Goal: Task Accomplishment & Management: Use online tool/utility

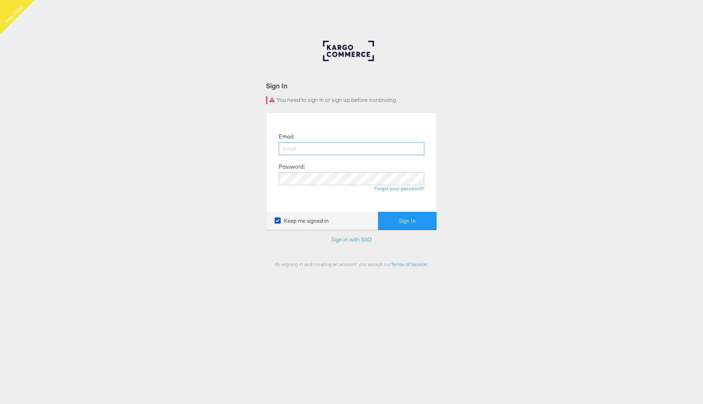
click at [321, 149] on input "email" at bounding box center [352, 148] width 146 height 13
type input "rupali.narkhede@kargo.com"
click at [378, 212] on button "Sign In" at bounding box center [407, 221] width 59 height 18
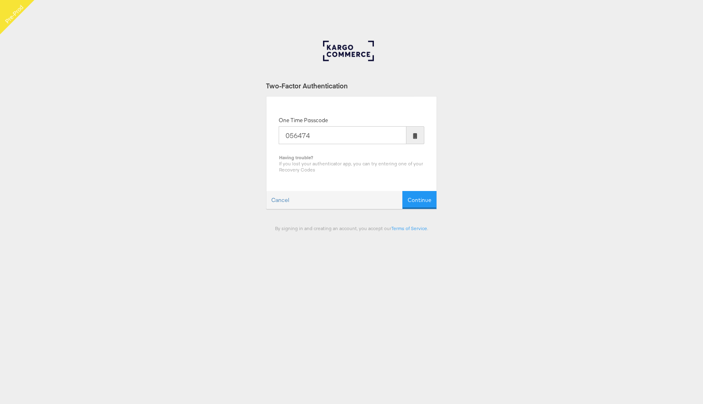
type input "056474"
click at [402, 191] on button "Continue" at bounding box center [419, 200] width 34 height 18
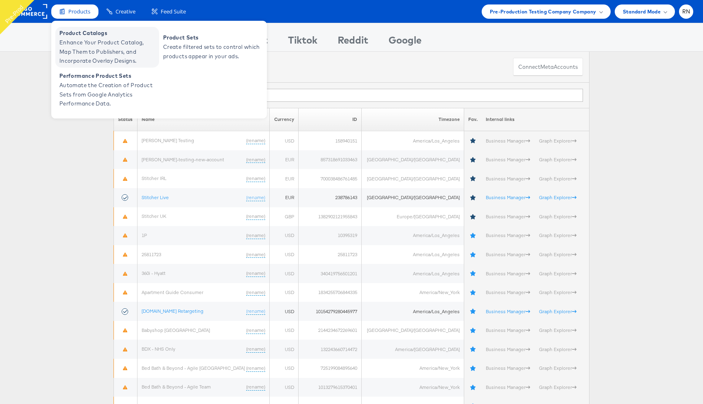
click at [81, 44] on span "Enhance Your Product Catalog, Map Them to Publishers, and Incorporate Overlay D…" at bounding box center [108, 52] width 98 height 28
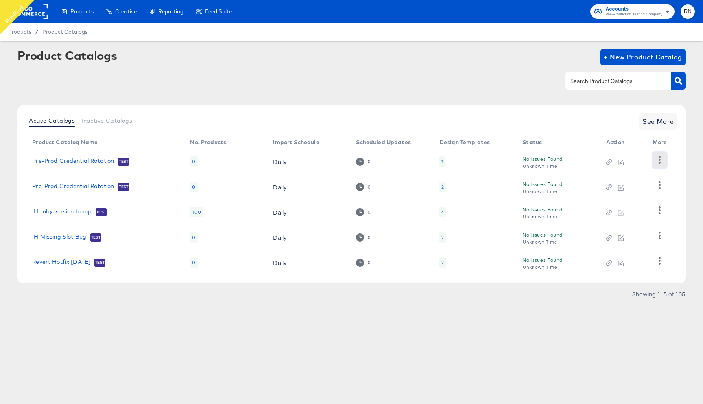
click at [656, 158] on icon "button" at bounding box center [660, 160] width 8 height 8
click at [657, 235] on icon "button" at bounding box center [660, 235] width 8 height 8
click at [659, 260] on icon "button" at bounding box center [660, 261] width 2 height 8
click at [657, 121] on span "See More" at bounding box center [658, 121] width 32 height 11
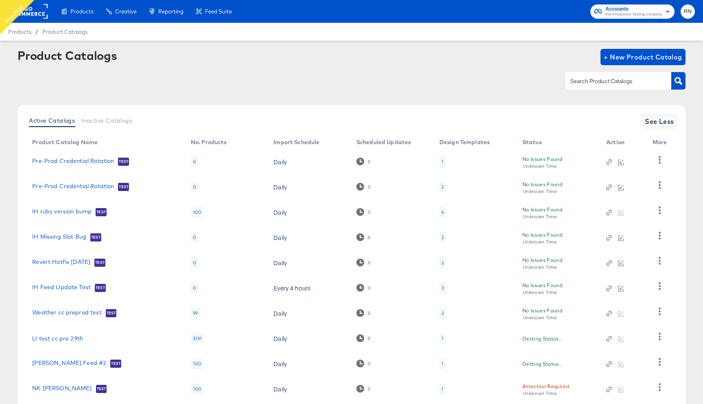
scroll to position [51, 0]
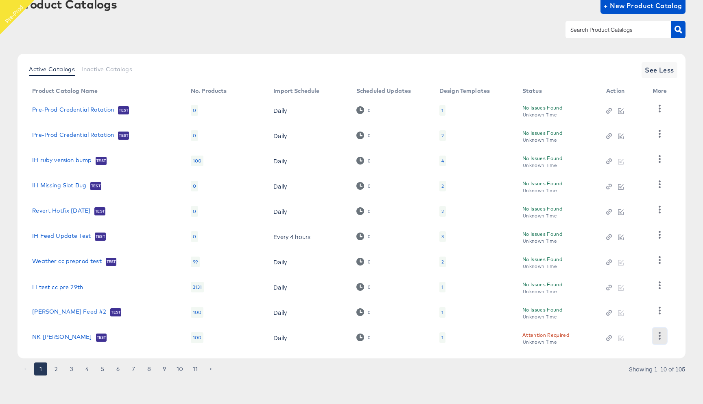
click at [660, 334] on icon "button" at bounding box center [660, 336] width 8 height 8
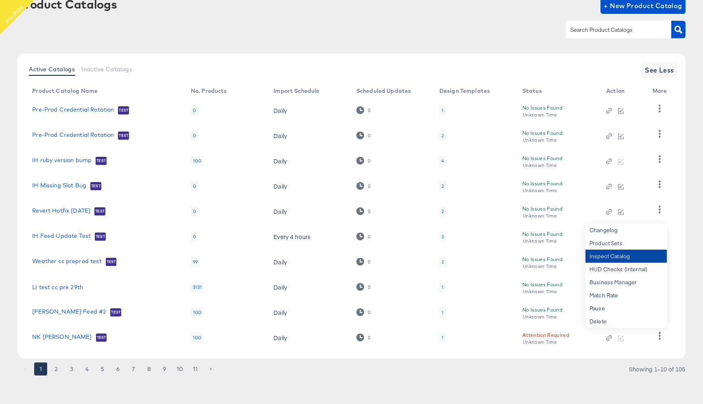
click at [628, 259] on div "Inspect Catalog" at bounding box center [625, 255] width 81 height 13
click at [660, 207] on icon "button" at bounding box center [660, 209] width 2 height 8
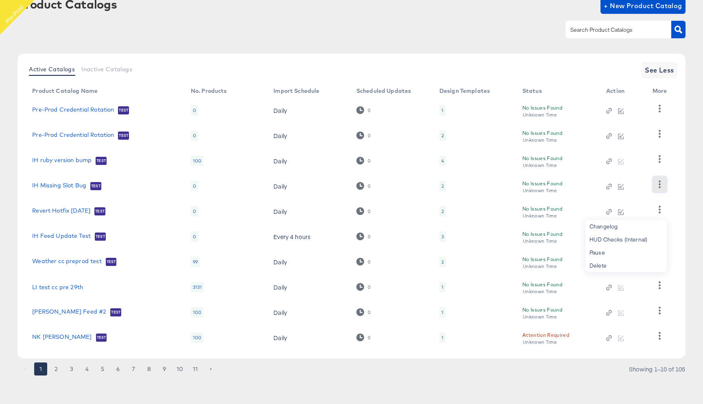
click at [661, 188] on button "button" at bounding box center [659, 184] width 14 height 16
click at [658, 165] on button "button" at bounding box center [659, 159] width 14 height 16
click at [660, 140] on button "button" at bounding box center [659, 134] width 14 height 16
click at [660, 112] on icon "button" at bounding box center [660, 109] width 8 height 8
click at [661, 313] on icon "button" at bounding box center [660, 310] width 8 height 8
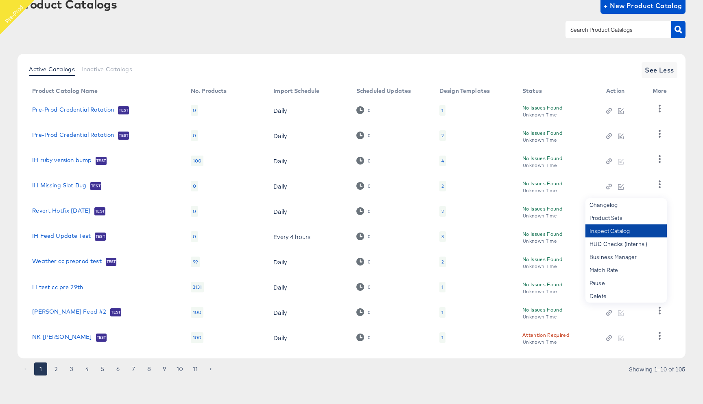
click at [630, 233] on div "Inspect Catalog" at bounding box center [625, 230] width 81 height 13
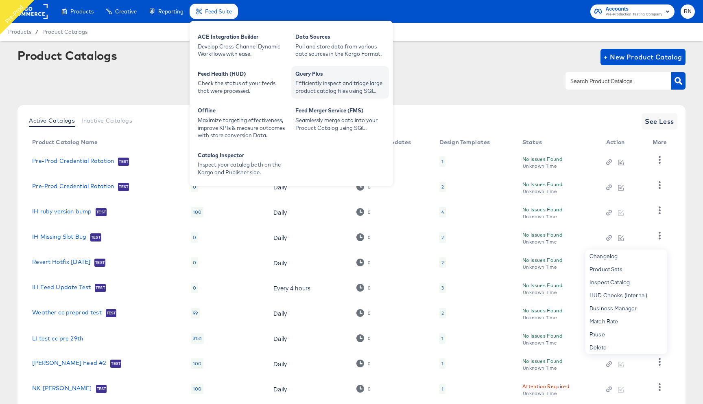
click at [301, 82] on div "Efficiently inspect and triage large product catalog files using SQL." at bounding box center [339, 86] width 89 height 15
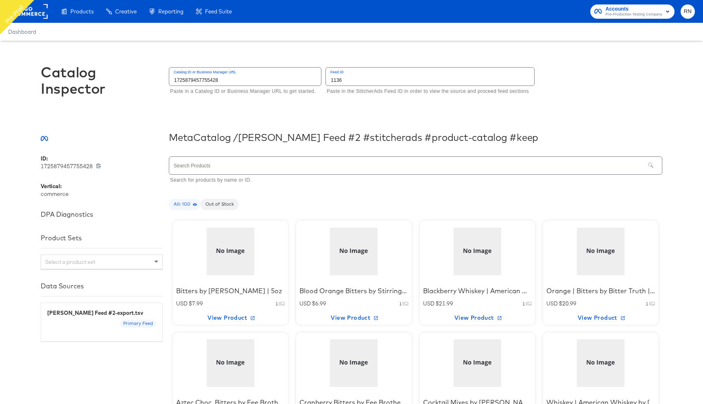
click at [363, 260] on div at bounding box center [353, 251] width 69 height 51
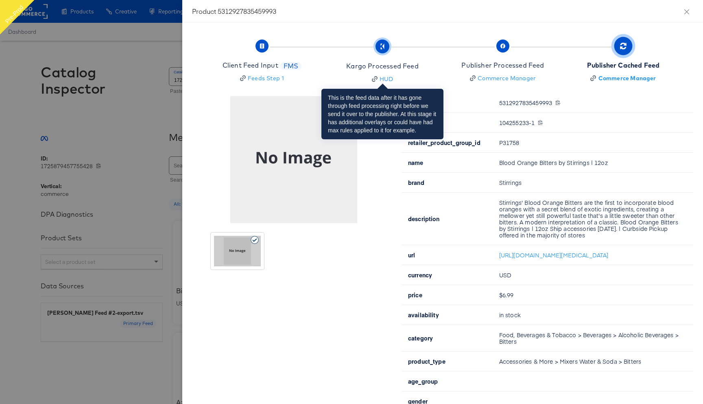
click at [410, 61] on div "Kargo Processed Feed" at bounding box center [382, 65] width 72 height 9
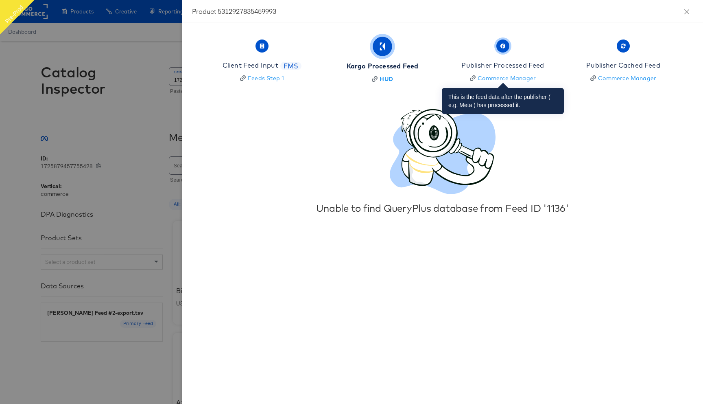
click at [513, 61] on div "Publisher Processed Feed" at bounding box center [502, 65] width 83 height 9
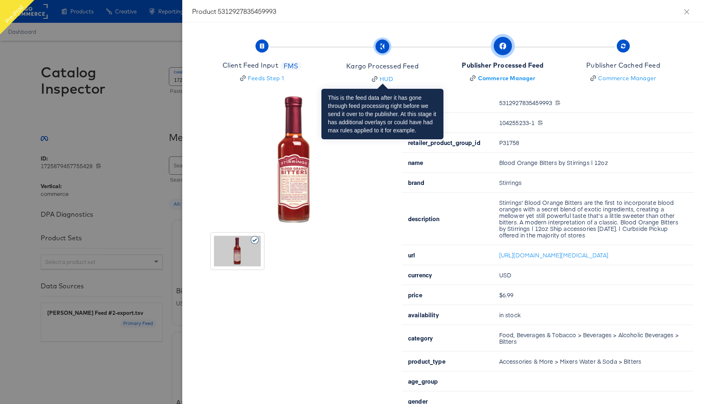
click at [385, 65] on div "Kargo Processed Feed" at bounding box center [382, 65] width 72 height 9
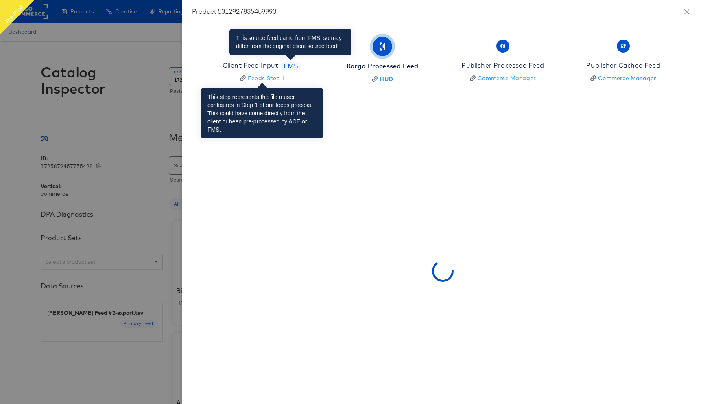
click at [289, 68] on span "FMS" at bounding box center [291, 65] width 22 height 9
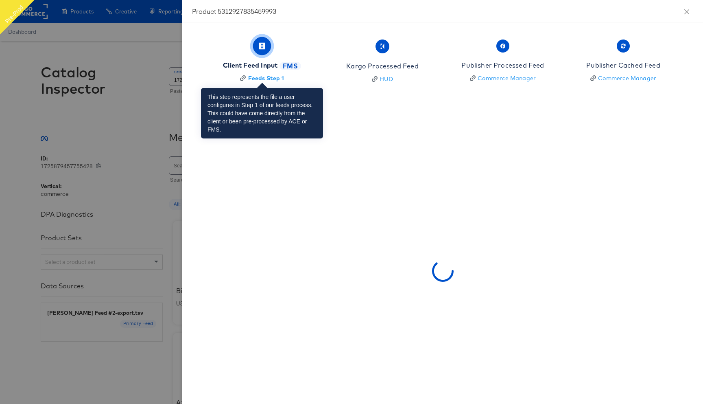
click at [259, 69] on div "Client Feed Input" at bounding box center [250, 65] width 55 height 9
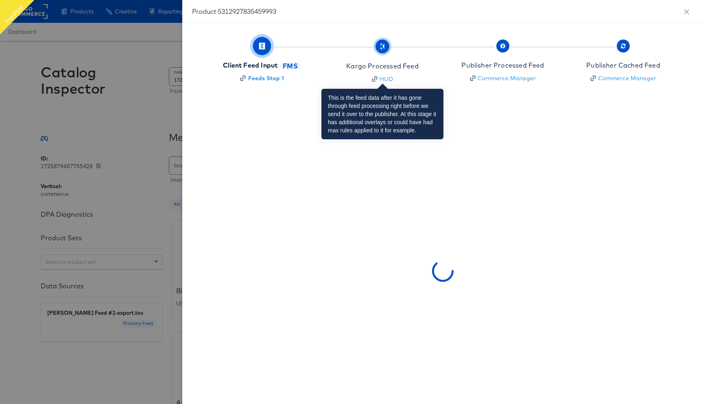
click at [380, 63] on div "Kargo Processed Feed" at bounding box center [382, 65] width 72 height 9
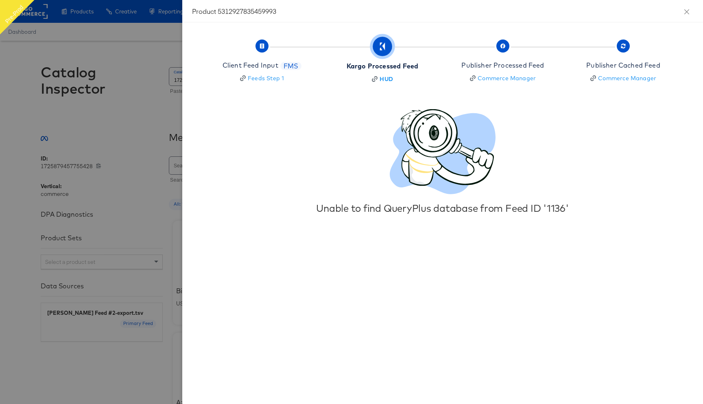
click at [109, 119] on div at bounding box center [351, 202] width 703 height 404
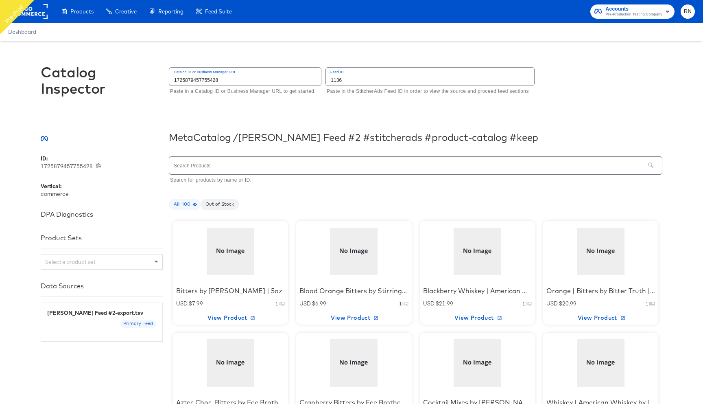
click at [688, 12] on span "RN" at bounding box center [688, 11] width 8 height 9
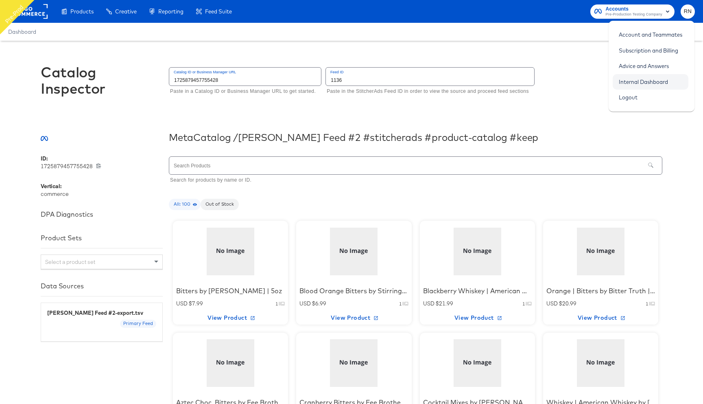
click at [648, 81] on link "Internal Dashboard" at bounding box center [643, 81] width 61 height 15
click at [278, 106] on div "Catalog Inspector Catalog ID or Business Manager URL 1725879457755428 Paste in …" at bounding box center [352, 84] width 622 height 87
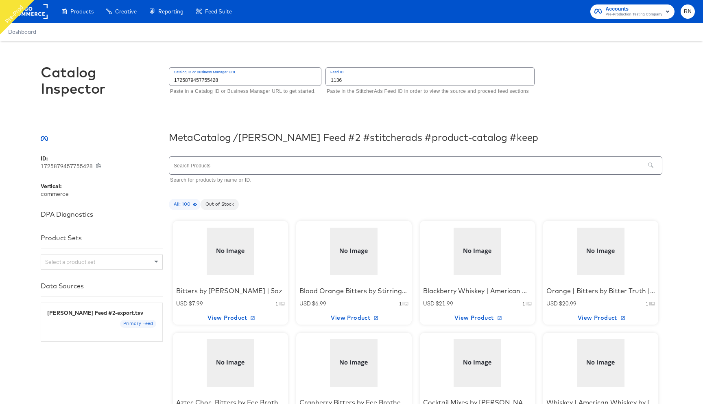
click at [231, 254] on div at bounding box center [230, 251] width 69 height 51
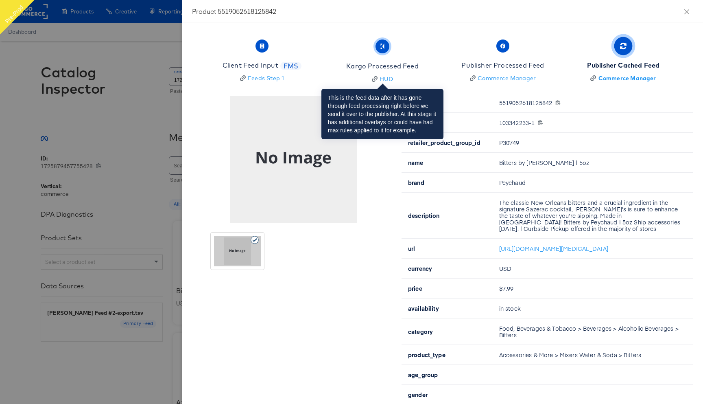
click at [394, 62] on div "Kargo Processed Feed" at bounding box center [382, 65] width 72 height 9
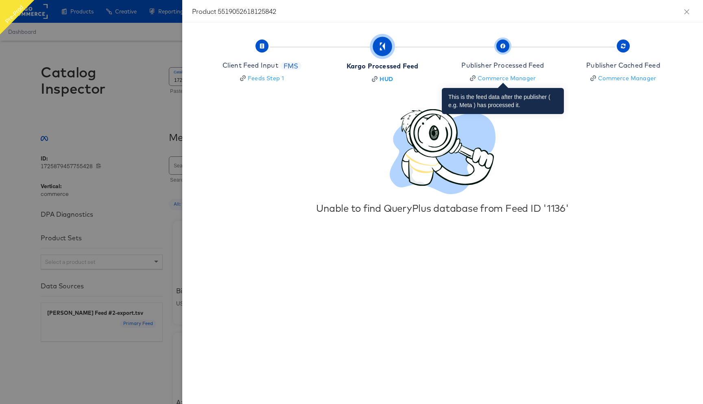
click at [511, 64] on div "Publisher Processed Feed" at bounding box center [502, 65] width 83 height 9
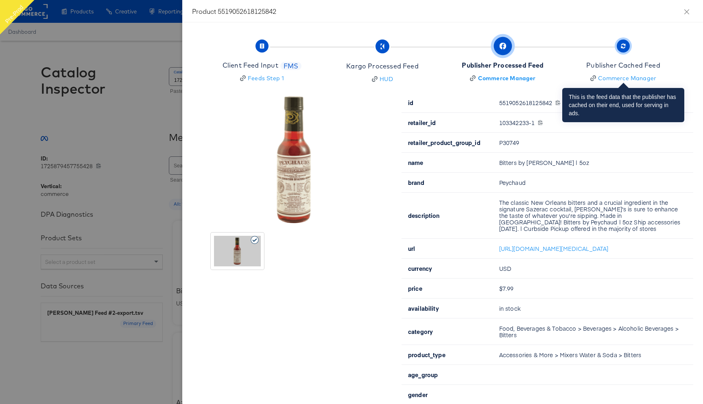
click at [604, 59] on span "Publisher Cached Feed Commerce Manager" at bounding box center [623, 62] width 74 height 40
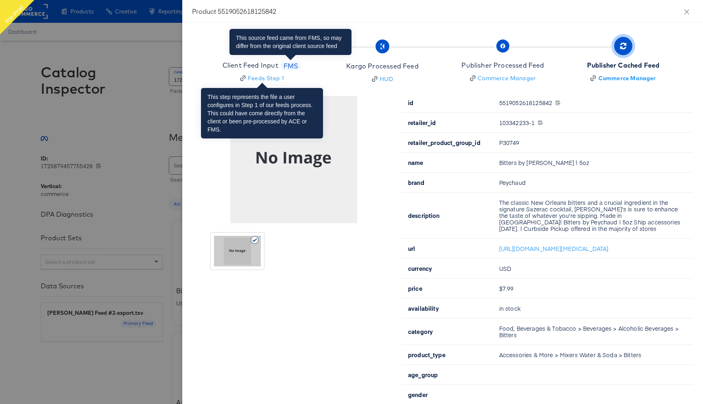
click at [288, 62] on span "FMS" at bounding box center [291, 65] width 22 height 9
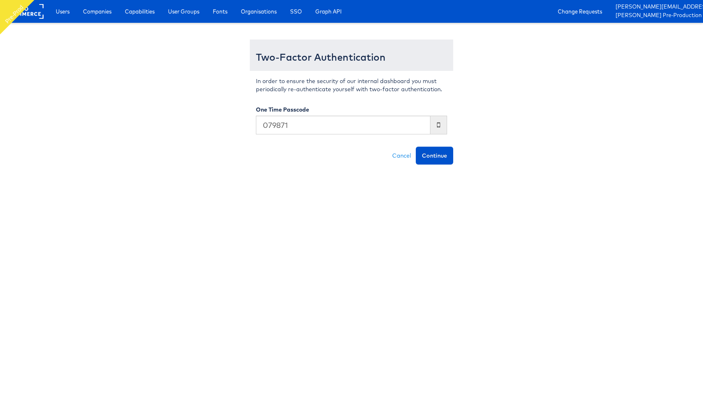
type input "079871"
click at [416, 146] on button "Continue" at bounding box center [434, 155] width 37 height 18
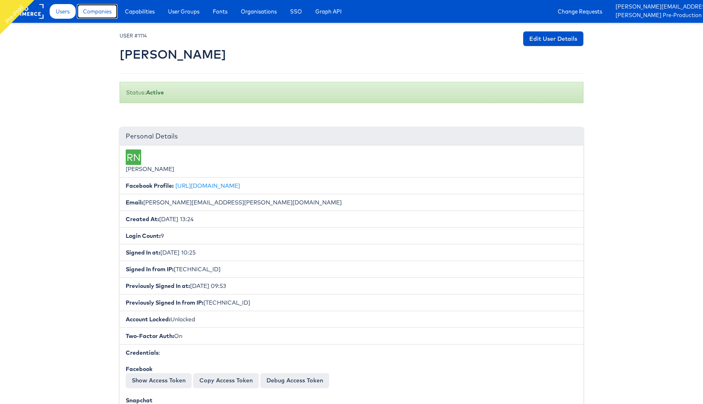
click at [107, 14] on span "Companies" at bounding box center [97, 11] width 28 height 8
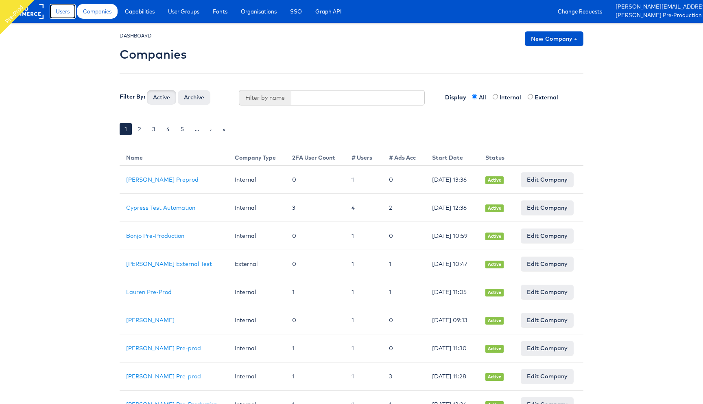
click at [59, 13] on span "Users" at bounding box center [63, 11] width 14 height 8
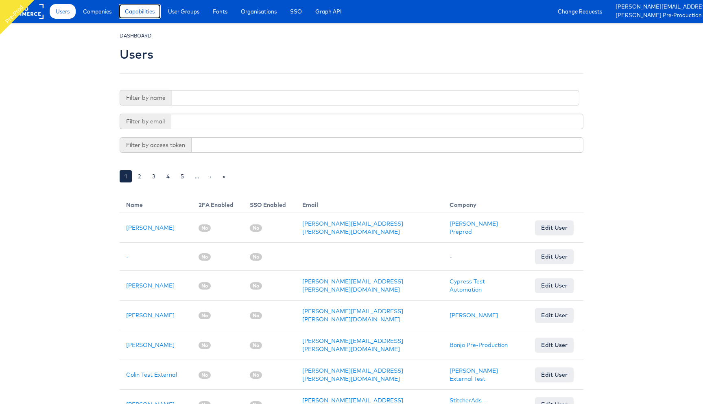
click at [146, 14] on span "Capabilities" at bounding box center [140, 11] width 30 height 8
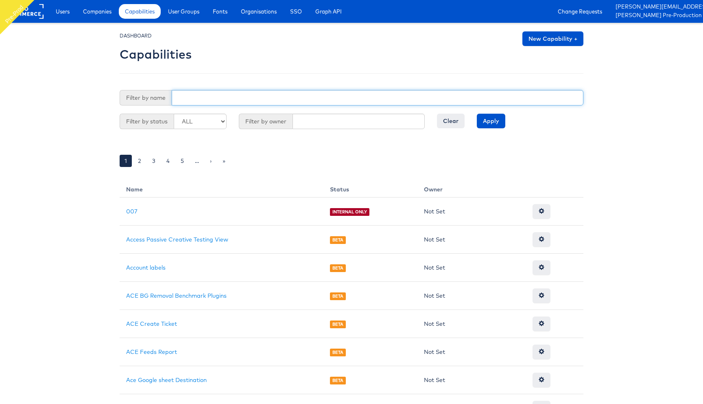
click at [209, 101] on input "text" at bounding box center [378, 97] width 412 height 15
type input "ace"
click at [477, 113] on input "Apply" at bounding box center [491, 120] width 28 height 15
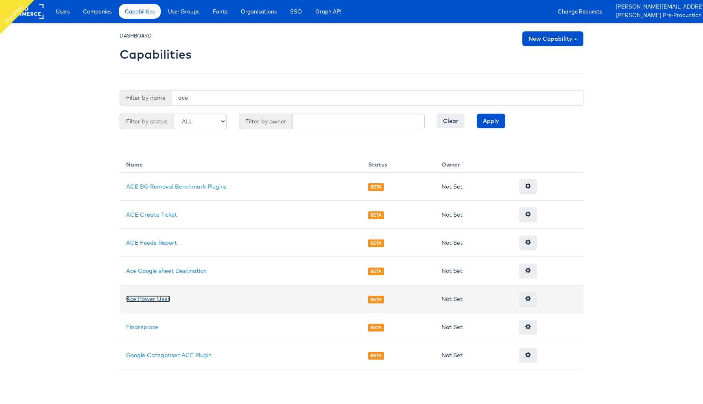
click at [160, 297] on link "Ace Power User" at bounding box center [148, 298] width 44 height 7
